Goal: Task Accomplishment & Management: Use online tool/utility

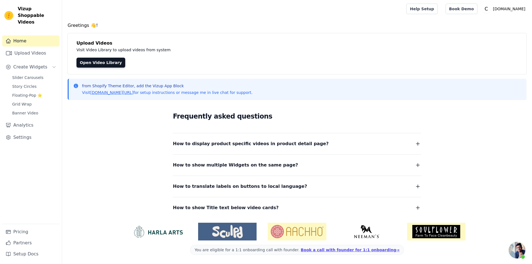
scroll to position [19, 0]
click at [24, 48] on link "Upload Videos" at bounding box center [30, 53] width 57 height 11
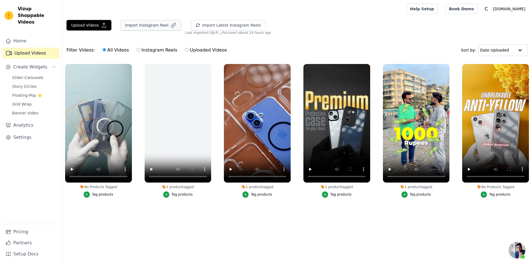
scroll to position [19, 0]
click at [154, 26] on button "Import Instagram Reel" at bounding box center [150, 25] width 61 height 11
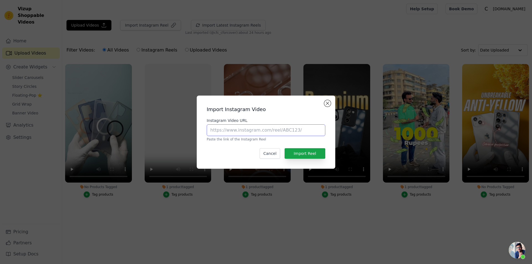
click at [226, 135] on input "Instagram Video URL" at bounding box center [266, 130] width 118 height 12
paste input "https://www.instagram.com/reel/DK105wwq_QQ"
type input "https://www.instagram.com/reel/DK105wwq_QQ"
click at [309, 155] on button "Import Reel" at bounding box center [304, 153] width 41 height 11
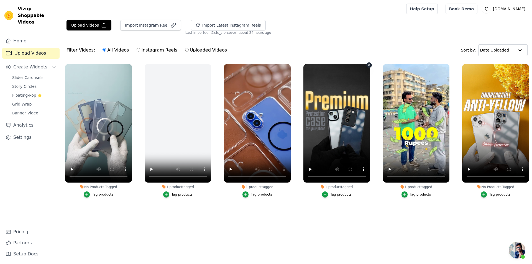
scroll to position [19, 0]
click at [324, 32] on div "Upload Videos Import Instagram Reel Import Latest Instagram Reels Import Latest…" at bounding box center [297, 27] width 470 height 15
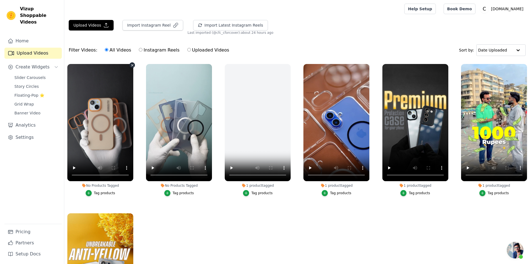
scroll to position [19, 0]
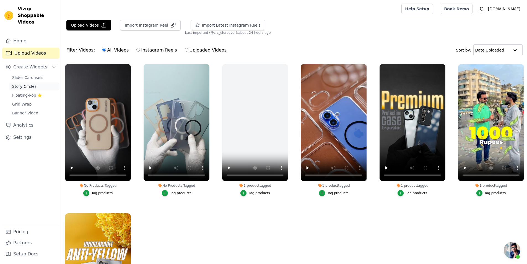
click at [19, 84] on span "Story Circles" at bounding box center [24, 87] width 24 height 6
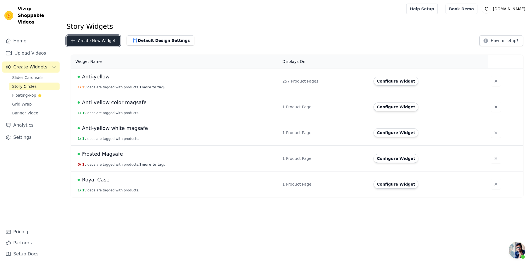
click at [89, 41] on button "Create New Widget" at bounding box center [92, 40] width 53 height 11
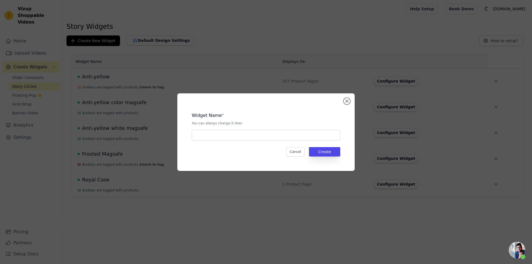
click at [230, 141] on div "Widget Name * You can always change it later Cancel Create" at bounding box center [265, 132] width 159 height 60
click at [223, 135] on input "text" at bounding box center [266, 135] width 148 height 11
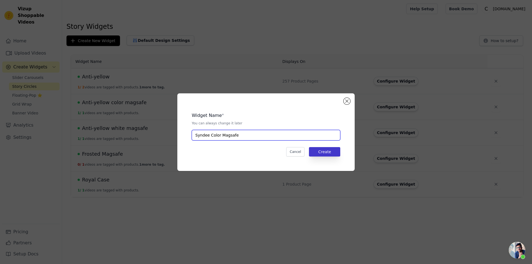
type input "Syndee Color Magsafe"
click at [320, 154] on button "Create" at bounding box center [324, 151] width 31 height 9
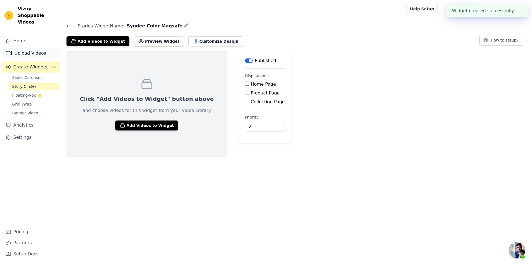
click at [26, 48] on link "Upload Videos" at bounding box center [30, 53] width 57 height 11
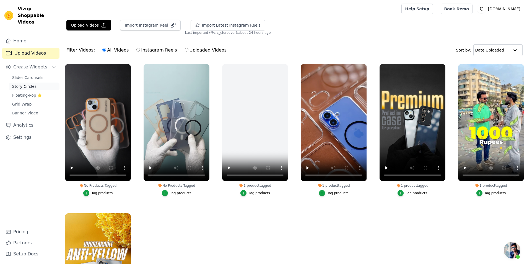
click at [19, 84] on span "Story Circles" at bounding box center [24, 87] width 24 height 6
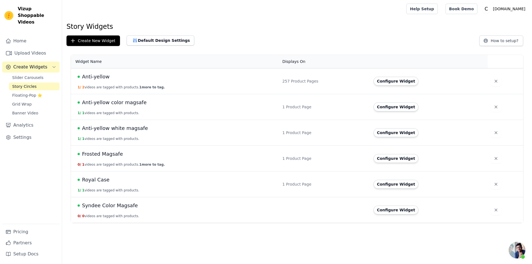
click at [104, 204] on span "Syndee Color Magsafe" at bounding box center [110, 206] width 56 height 8
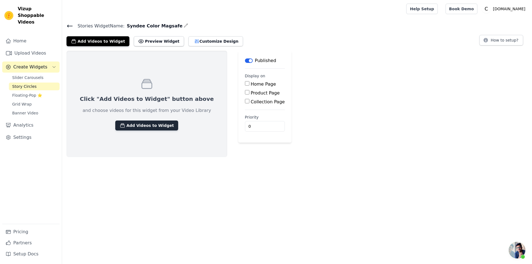
click at [132, 127] on button "Add Videos to Widget" at bounding box center [146, 125] width 63 height 10
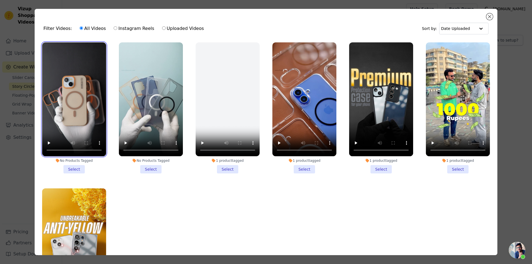
click at [69, 92] on video at bounding box center [74, 99] width 64 height 114
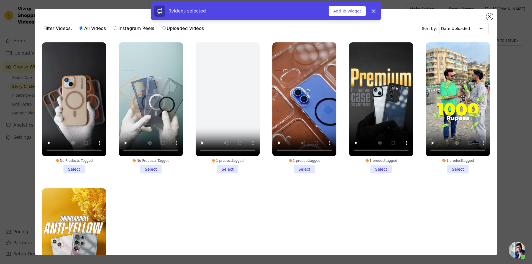
click at [69, 170] on li "No Products Tagged Select" at bounding box center [74, 107] width 64 height 131
click at [0, 0] on input "No Products Tagged Select" at bounding box center [0, 0] width 0 height 0
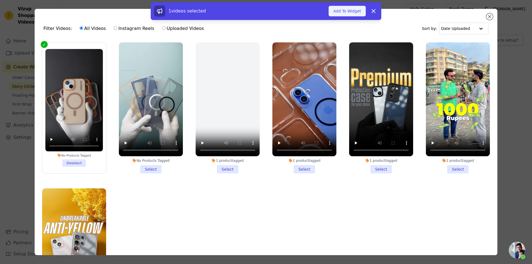
click at [347, 9] on button "Add To Widget" at bounding box center [346, 11] width 37 height 11
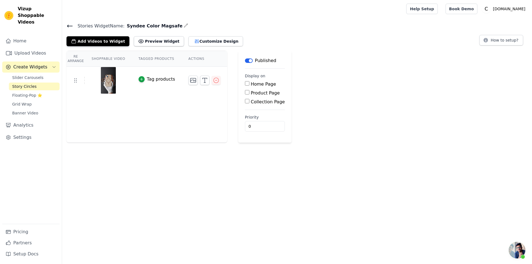
click at [245, 93] on input "Product Page" at bounding box center [247, 92] width 4 height 4
checkbox input "true"
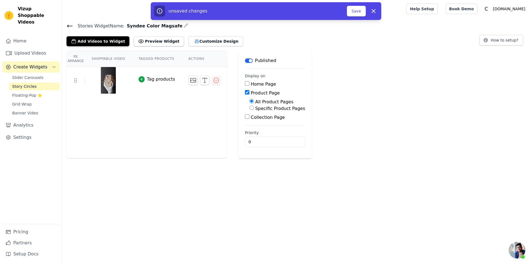
click at [249, 108] on input "Specific Product Pages" at bounding box center [251, 107] width 4 height 4
radio input "true"
click at [357, 11] on button "Save" at bounding box center [356, 11] width 19 height 11
click at [357, 13] on button "Save" at bounding box center [356, 11] width 19 height 11
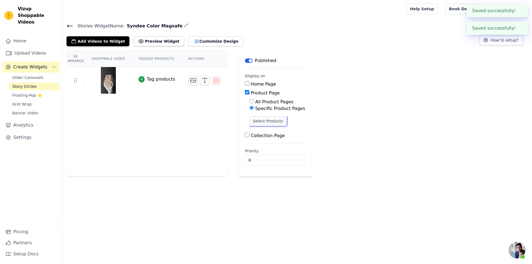
click at [264, 122] on button "Select Products" at bounding box center [267, 120] width 37 height 9
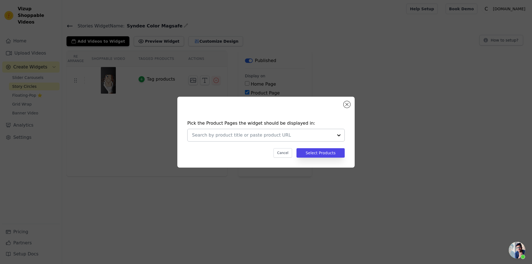
click at [244, 135] on input "text" at bounding box center [262, 135] width 141 height 7
paste input "Elegant Colorful Frosted Matte Back With MagSafe Support Back Case For Redmi No…"
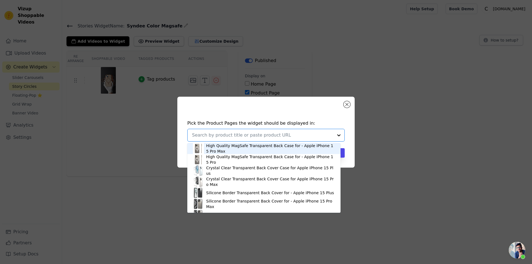
type input "Elegant Colorful Frosted Matte Back With MagSafe Support Back Case For Redmi No…"
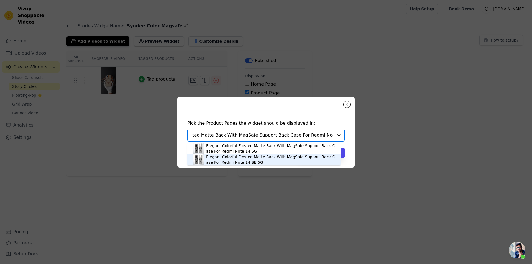
click at [242, 159] on div "Elegant Colorful Frosted Matte Back With MagSafe Support Back Case For Redmi No…" at bounding box center [270, 159] width 129 height 11
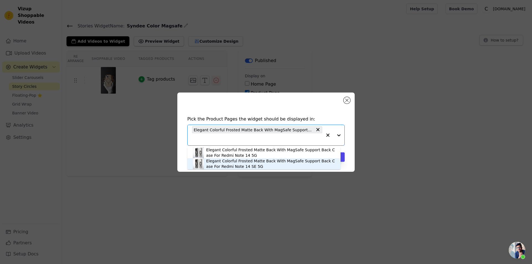
scroll to position [0, 0]
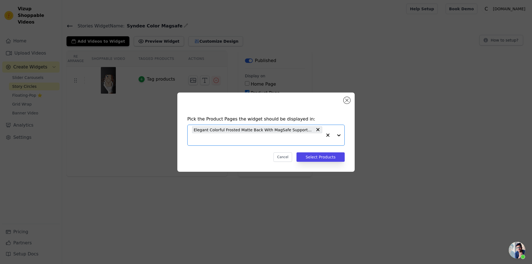
click at [252, 140] on input "text" at bounding box center [257, 139] width 130 height 7
paste input "Elegant Colorful Frosted Matte Back With MagSafe Support Back Case For Redmi No…"
type input "Elegant Colorful Frosted Matte Back With MagSafe Support Back Case For Redmi No…"
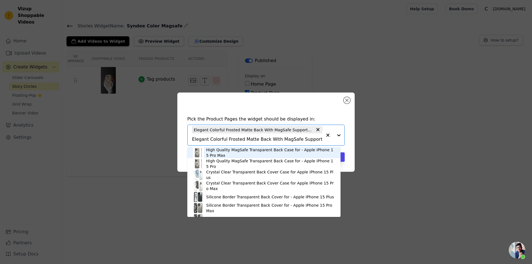
scroll to position [0, 51]
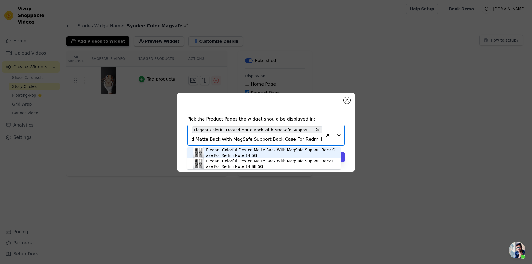
click at [257, 154] on div "Elegant Colorful Frosted Matte Back With MagSafe Support Back Case For Redmi No…" at bounding box center [270, 152] width 129 height 11
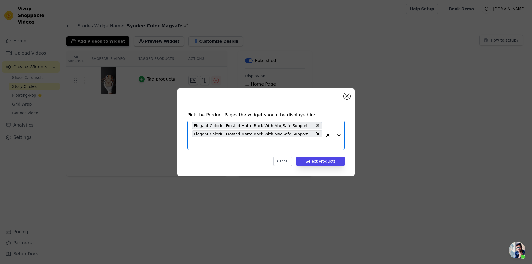
scroll to position [0, 0]
click at [238, 142] on input "text" at bounding box center [257, 143] width 130 height 7
paste input "Elegant Colorful Frosted Matte Back With MagSafe Support Back Case For Realme 1…"
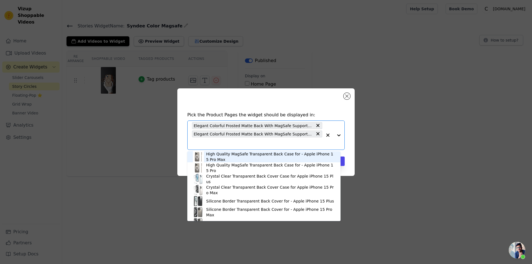
type input "Elegant Colorful Frosted Matte Back With MagSafe Support Back Case For Realme 1…"
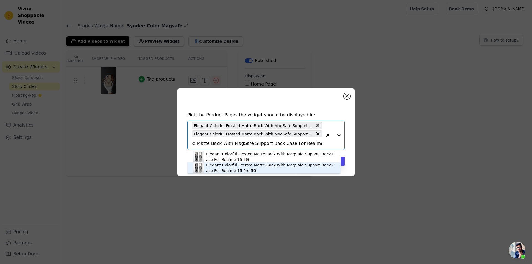
click at [228, 166] on div "Elegant Colorful Frosted Matte Back With MagSafe Support Back Case For Realme 1…" at bounding box center [270, 167] width 129 height 11
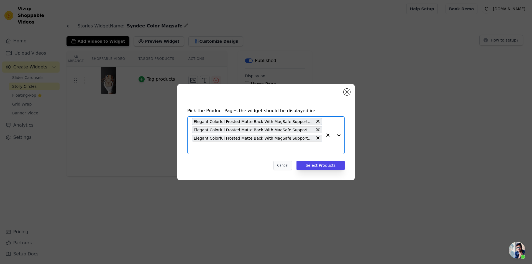
scroll to position [0, 0]
click at [239, 148] on input "text" at bounding box center [257, 147] width 130 height 7
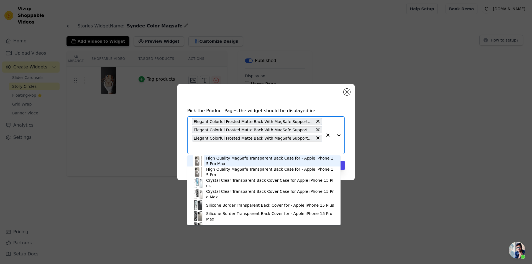
paste input "Elegant Colorful Frosted Matte Back With MagSafe Support Back Case For Realme 1…"
type input "Elegant Colorful Frosted Matte Back With MagSafe Support Back Case For Realme 1…"
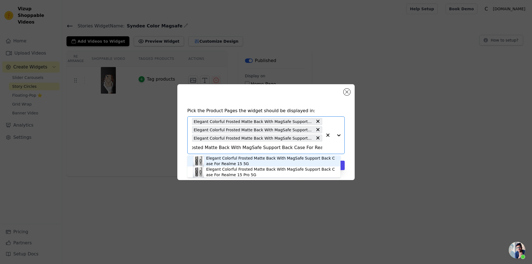
click at [235, 163] on div "Elegant Colorful Frosted Matte Back With MagSafe Support Back Case For Realme 1…" at bounding box center [270, 160] width 129 height 11
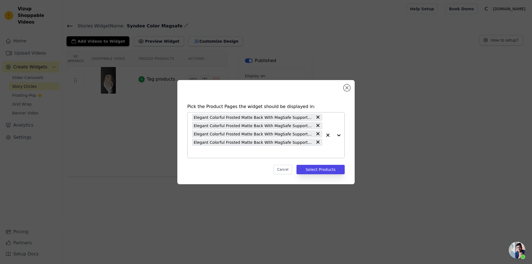
click at [248, 150] on input "text" at bounding box center [257, 151] width 130 height 7
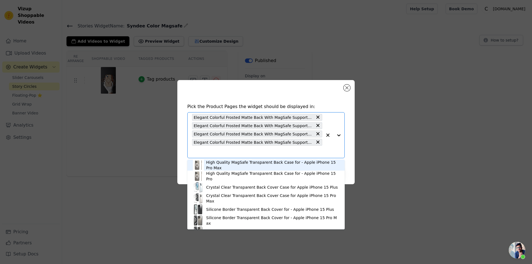
paste input "Elegant Colorful Frosted Matte Back With MagSafe Support Back Case For iQOO Z9 …"
type input "Elegant Colorful Frosted Matte Back With MagSafe Support Back Case For iQOO Z9 …"
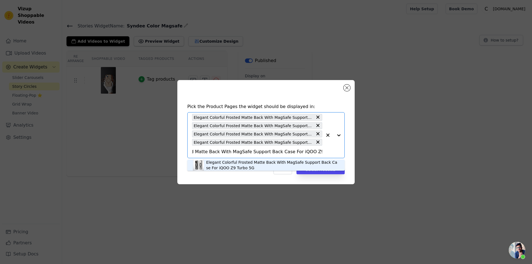
click at [256, 167] on div "Elegant Colorful Frosted Matte Back With MagSafe Support Back Case For iQOO Z9 …" at bounding box center [272, 164] width 133 height 11
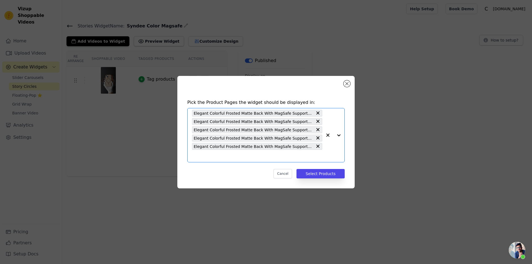
scroll to position [0, 0]
click at [270, 157] on input "text" at bounding box center [257, 156] width 130 height 7
paste input "Elegant Colorful Frosted Matte Back With MagSafe Support Back Case For iQOO Neo…"
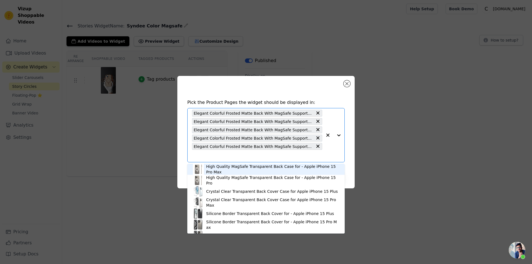
type input "Elegant Colorful Frosted Matte Back With MagSafe Support Back Case For iQOO Neo…"
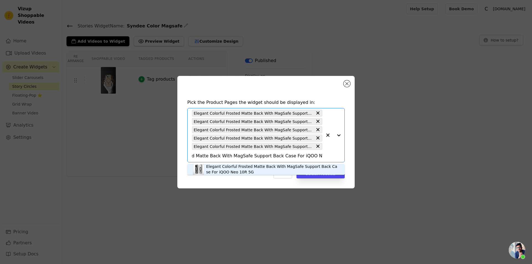
click at [239, 171] on div "Elegant Colorful Frosted Matte Back With MagSafe Support Back Case For iQOO Neo…" at bounding box center [272, 169] width 133 height 11
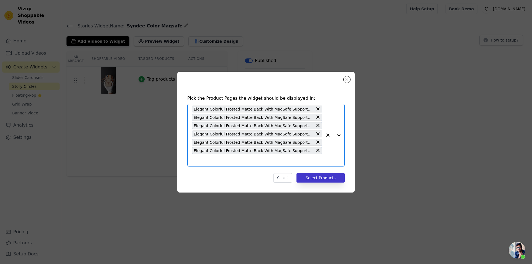
scroll to position [0, 0]
click at [288, 163] on input "text" at bounding box center [257, 160] width 130 height 7
paste input "Elegant Colorful Frosted Matte Back With MagSafe Support Back Case For Vivo X10…"
type input "Elegant Colorful Frosted Matte Back With MagSafe Support Back Case For Vivo X10…"
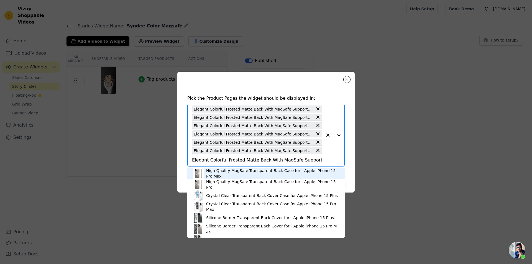
scroll to position [0, 41]
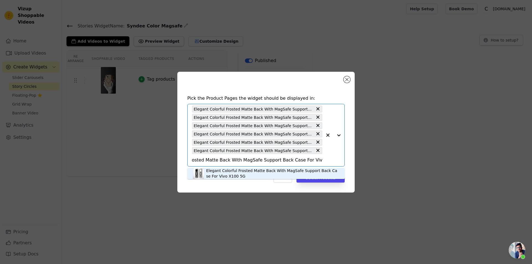
click at [241, 175] on div "Elegant Colorful Frosted Matte Back With MagSafe Support Back Case For Vivo X10…" at bounding box center [272, 173] width 133 height 11
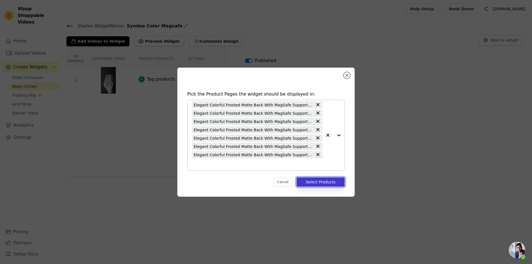
click at [309, 182] on button "Select Products" at bounding box center [320, 181] width 48 height 9
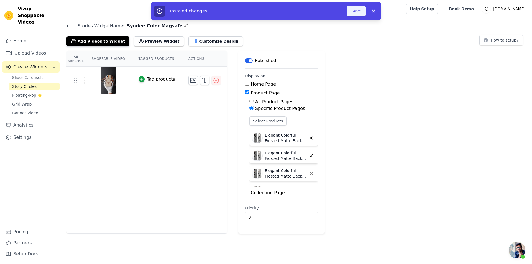
click at [356, 12] on button "Save" at bounding box center [356, 11] width 19 height 11
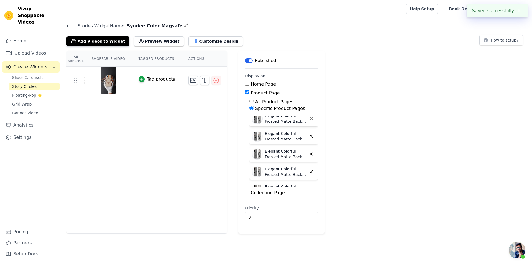
scroll to position [67, 0]
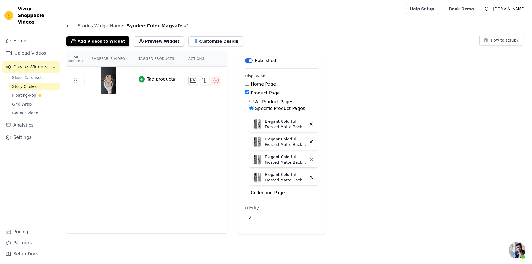
click at [27, 84] on span "Story Circles" at bounding box center [24, 87] width 24 height 6
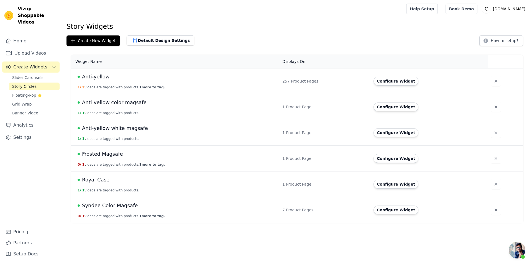
drag, startPoint x: 275, startPoint y: 212, endPoint x: 318, endPoint y: 220, distance: 43.8
click at [308, 214] on tr "Syndee Color Magsafe 0 / 1 videos are tagged with products. 1 more to tag. 7 Pr…" at bounding box center [297, 210] width 452 height 26
click at [316, 216] on td "7 Product Pages" at bounding box center [324, 210] width 91 height 26
drag, startPoint x: 278, startPoint y: 211, endPoint x: 319, endPoint y: 233, distance: 46.9
click at [313, 210] on td "7 Product Pages" at bounding box center [324, 210] width 91 height 26
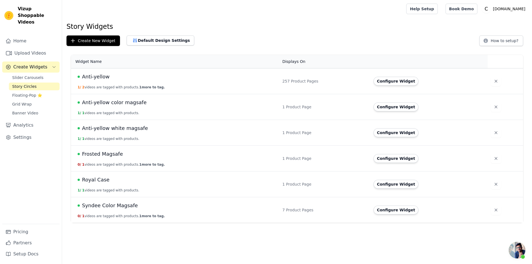
click at [175, 221] on td "Syndee Color Magsafe 0 / 1 videos are tagged with products. 1 more to tag." at bounding box center [175, 210] width 208 height 26
